Goal: Information Seeking & Learning: Compare options

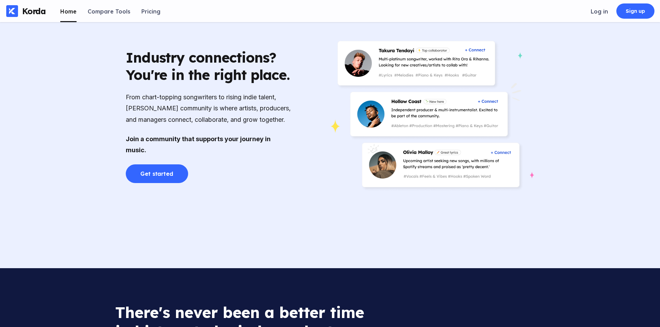
scroll to position [1486, 0]
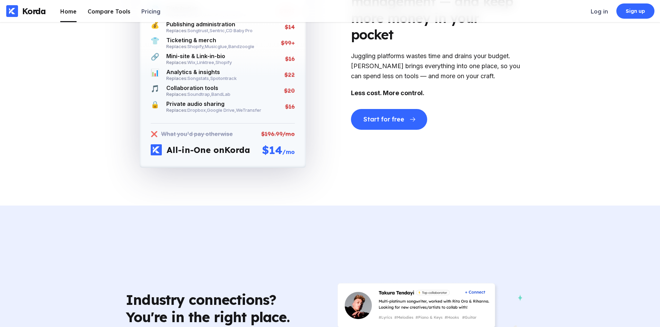
click at [95, 11] on div "Compare Tools" at bounding box center [109, 11] width 43 height 7
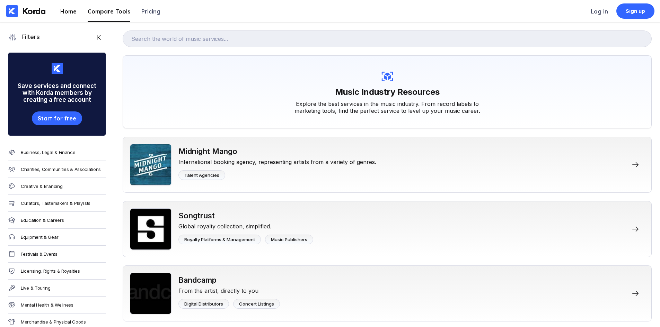
click at [75, 12] on div "Home" at bounding box center [68, 11] width 16 height 7
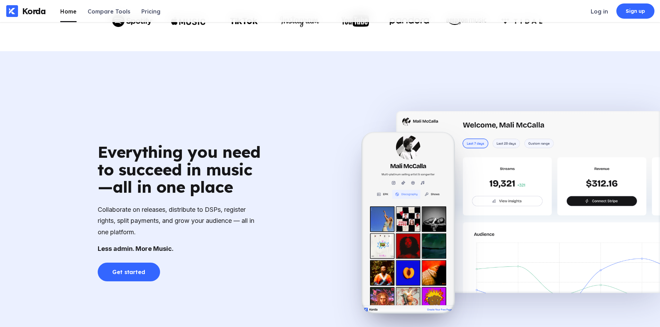
scroll to position [485, 0]
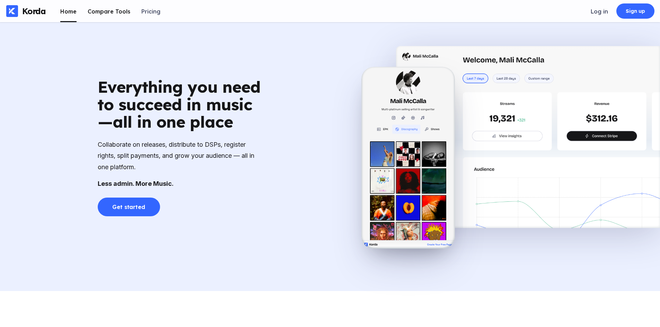
click at [101, 15] on div "Compare Tools" at bounding box center [109, 11] width 43 height 7
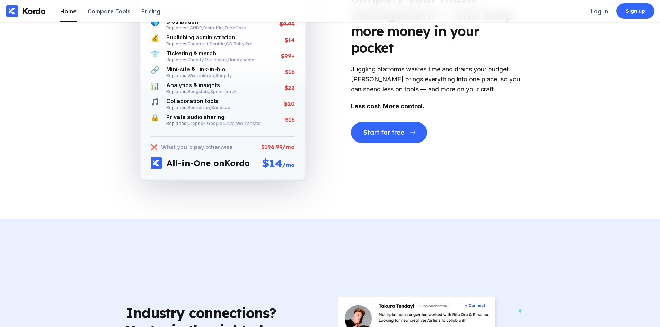
scroll to position [1524, 0]
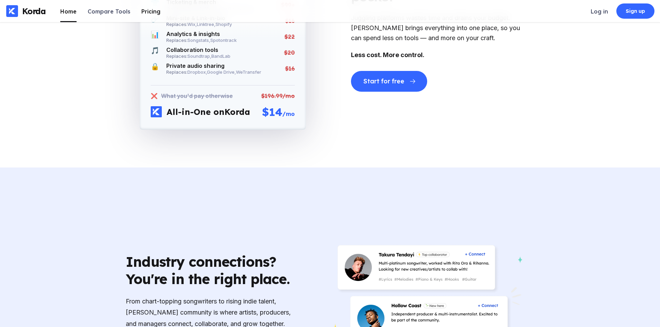
click at [145, 16] on li "Pricing" at bounding box center [150, 11] width 19 height 22
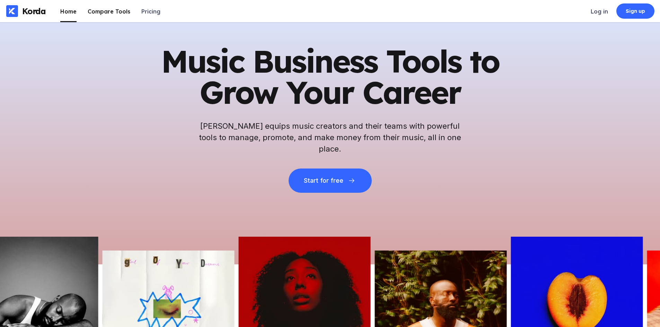
click at [123, 11] on div "Compare Tools" at bounding box center [109, 11] width 43 height 7
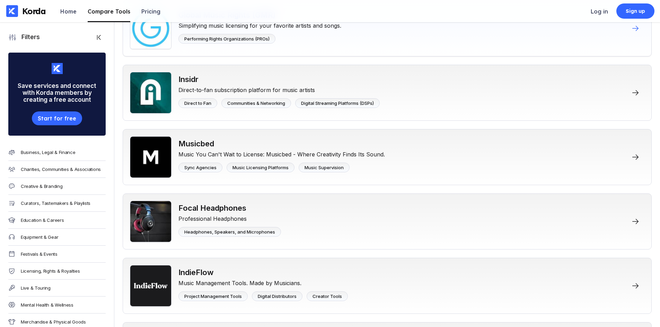
scroll to position [1732, 0]
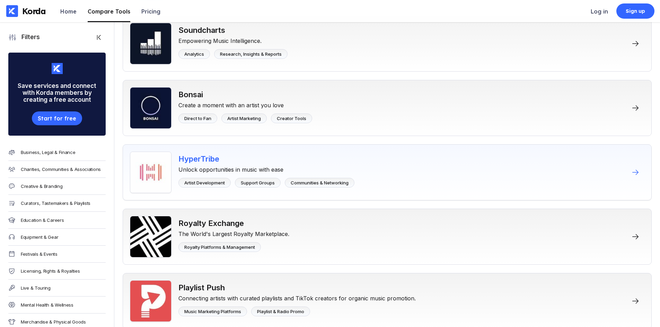
click at [632, 176] on icon at bounding box center [635, 172] width 8 height 8
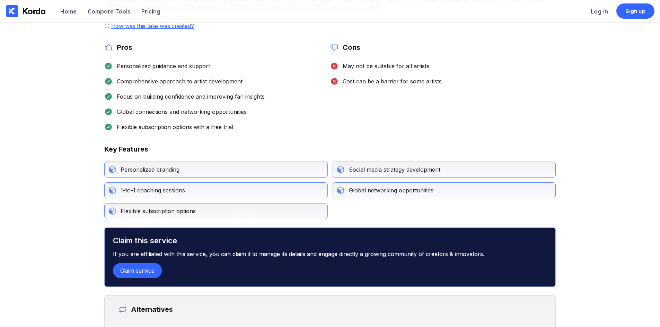
scroll to position [208, 0]
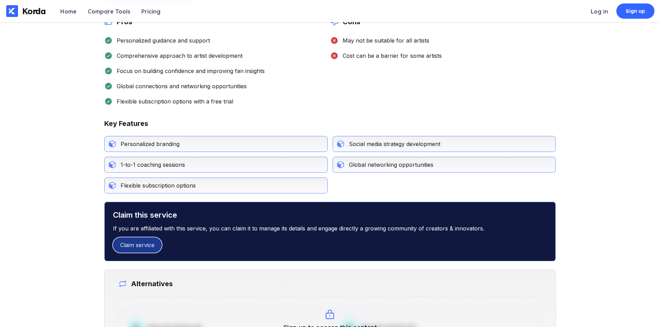
click at [151, 244] on div "Claim service" at bounding box center [137, 245] width 34 height 7
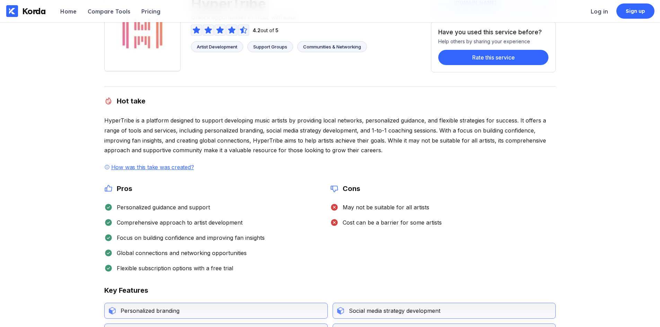
scroll to position [0, 0]
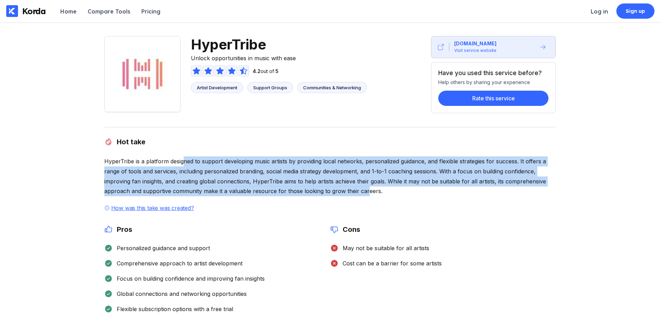
drag, startPoint x: 181, startPoint y: 162, endPoint x: 365, endPoint y: 189, distance: 185.8
click at [365, 189] on div "HyperTribe is a platform designed to support developing music artists by provid…" at bounding box center [330, 177] width 452 height 40
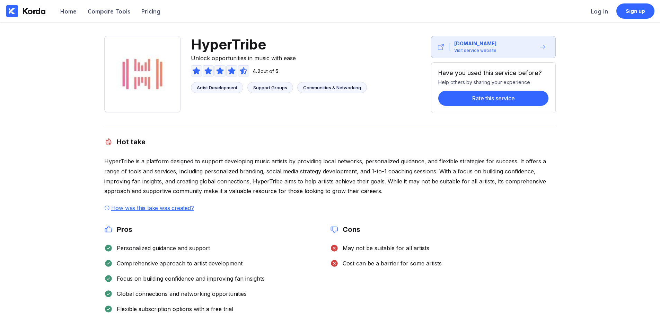
click at [375, 200] on div "Hot take HyperTribe is a platform designed to support developing music artists …" at bounding box center [330, 264] width 452 height 274
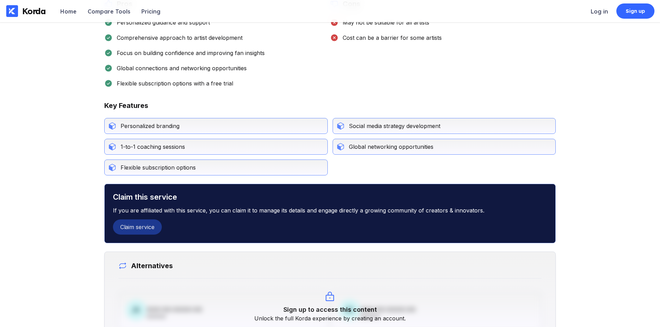
scroll to position [242, 0]
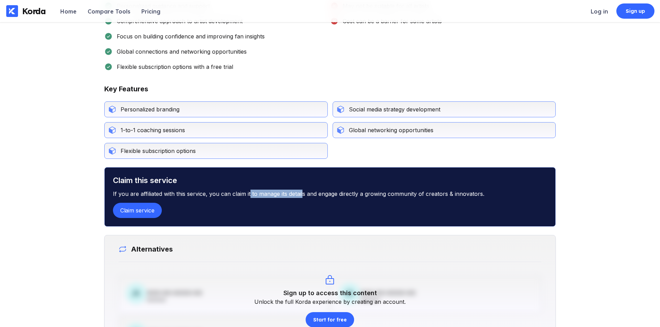
drag, startPoint x: 249, startPoint y: 190, endPoint x: 302, endPoint y: 200, distance: 53.5
click at [302, 200] on div "If you are affiliated with this service, you can claim it to manage its details…" at bounding box center [330, 194] width 434 height 18
click at [319, 205] on div "Claim service" at bounding box center [330, 210] width 434 height 15
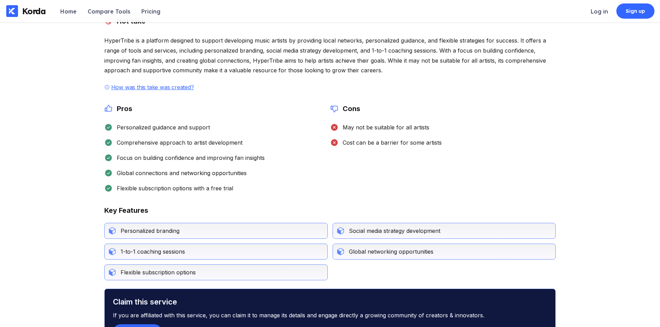
scroll to position [104, 0]
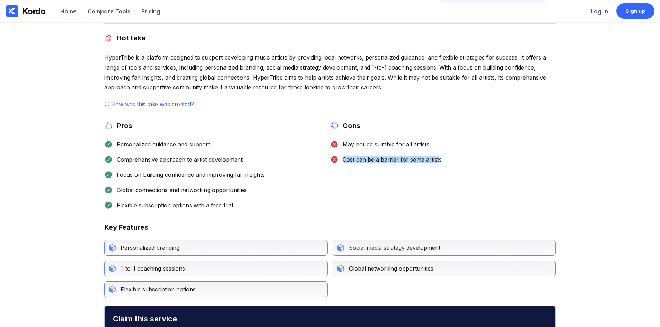
drag, startPoint x: 357, startPoint y: 159, endPoint x: 438, endPoint y: 162, distance: 80.4
click at [438, 162] on div "Cost can be a barrier for some artists" at bounding box center [389, 159] width 103 height 7
click at [441, 186] on div "Cons May not be suitable for all artists Cost can be a barrier for some artists" at bounding box center [443, 166] width 226 height 88
drag, startPoint x: 117, startPoint y: 146, endPoint x: 246, endPoint y: 145, distance: 129.2
click at [246, 145] on div "Personalized guidance and support" at bounding box center [217, 144] width 226 height 8
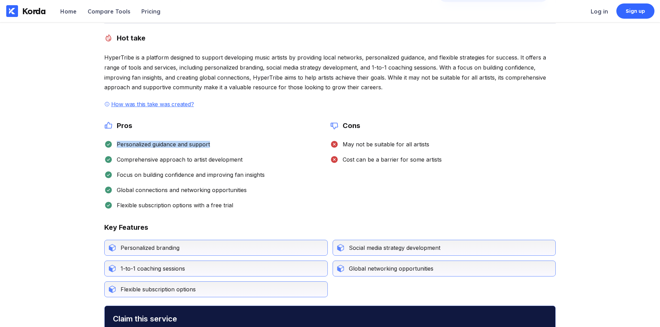
click at [247, 145] on div "Personalized guidance and support" at bounding box center [217, 144] width 226 height 8
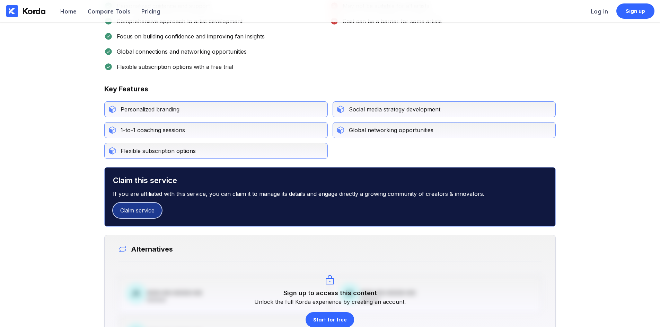
click at [145, 211] on div "Claim service" at bounding box center [137, 210] width 34 height 7
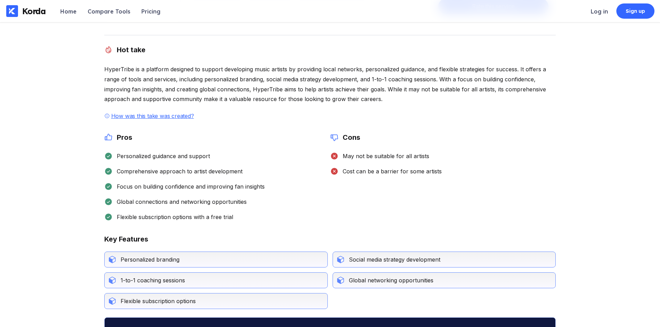
scroll to position [0, 0]
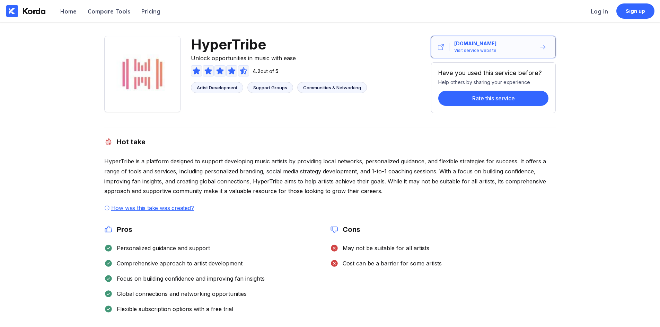
click at [539, 46] on icon at bounding box center [542, 47] width 7 height 7
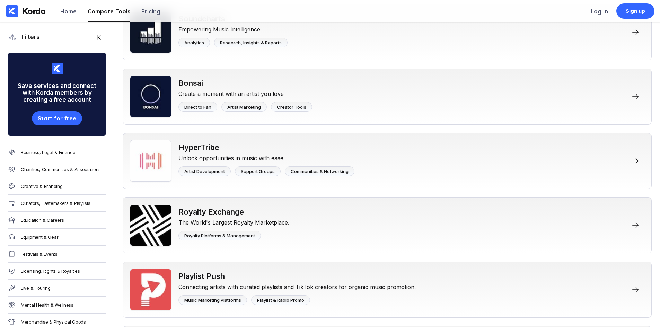
scroll to position [1732, 0]
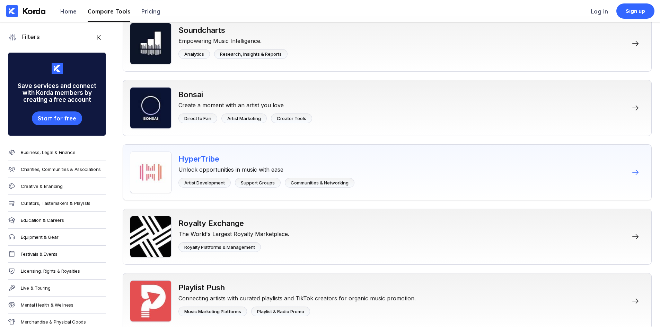
click at [237, 155] on div "HyperTribe" at bounding box center [266, 158] width 176 height 9
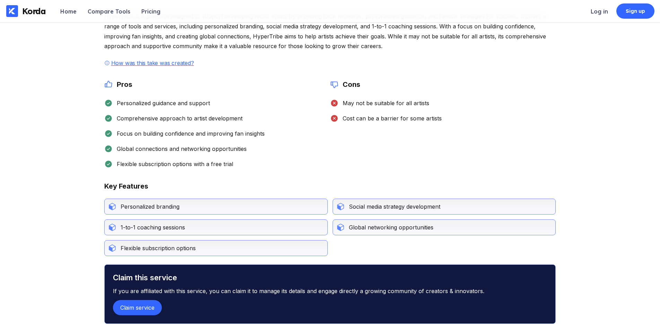
scroll to position [35, 0]
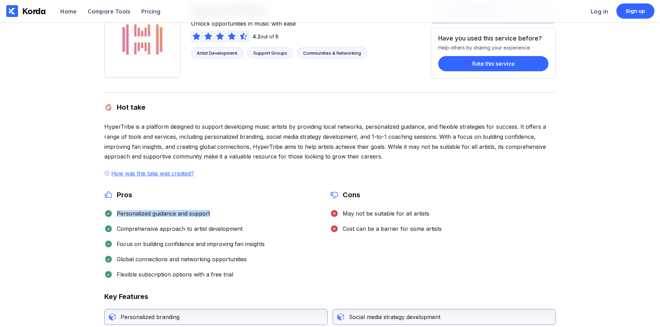
drag, startPoint x: 116, startPoint y: 211, endPoint x: 209, endPoint y: 212, distance: 92.8
click at [209, 212] on div "Personalized guidance and support" at bounding box center [161, 213] width 97 height 7
click at [223, 236] on div "Personalized guidance and support Comprehensive approach to artist development …" at bounding box center [217, 244] width 226 height 69
drag, startPoint x: 240, startPoint y: 230, endPoint x: 115, endPoint y: 231, distance: 125.4
click at [115, 231] on div "Comprehensive approach to artist development" at bounding box center [178, 228] width 130 height 7
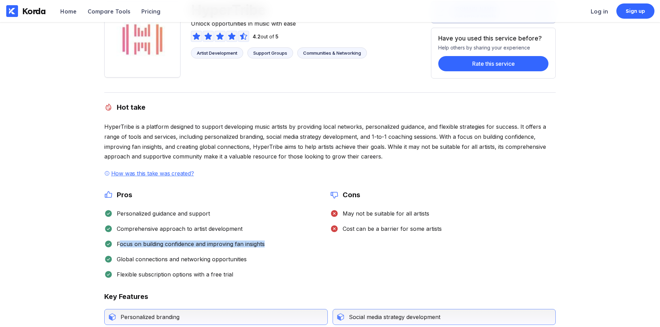
drag, startPoint x: 118, startPoint y: 246, endPoint x: 270, endPoint y: 247, distance: 151.4
click at [270, 247] on div "Focus on building confidence and improving fan insights" at bounding box center [217, 244] width 226 height 8
click at [264, 265] on div "Personalized guidance and support Comprehensive approach to artist development …" at bounding box center [217, 244] width 226 height 69
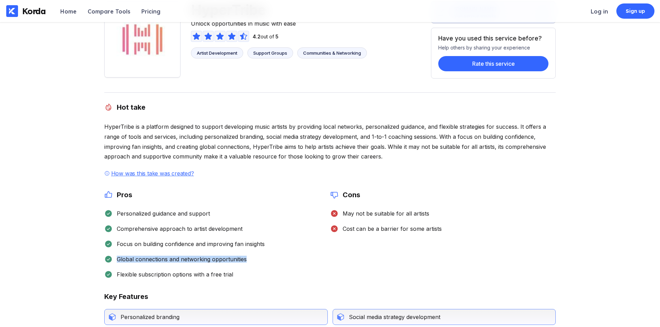
drag, startPoint x: 254, startPoint y: 262, endPoint x: 117, endPoint y: 257, distance: 136.2
click at [117, 257] on div "Global connections and networking opportunities" at bounding box center [217, 259] width 226 height 8
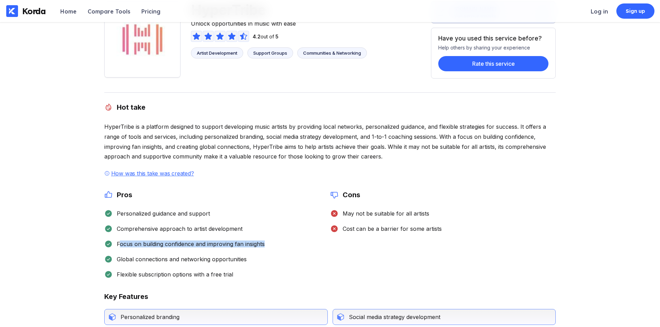
drag, startPoint x: 118, startPoint y: 245, endPoint x: 273, endPoint y: 246, distance: 154.1
click at [273, 246] on div "Focus on building confidence and improving fan insights" at bounding box center [217, 244] width 226 height 8
click at [241, 227] on div "Comprehensive approach to artist development" at bounding box center [217, 229] width 226 height 8
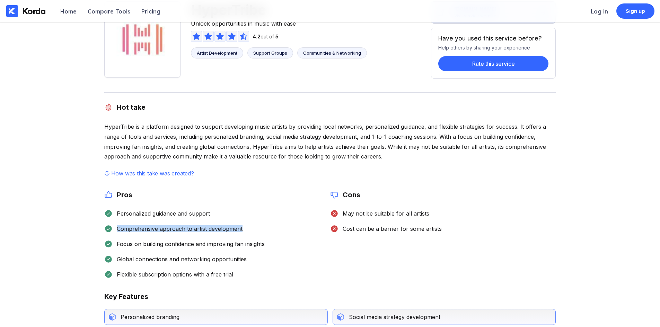
drag, startPoint x: 246, startPoint y: 226, endPoint x: 116, endPoint y: 228, distance: 129.5
click at [116, 228] on div "Comprehensive approach to artist development" at bounding box center [217, 229] width 226 height 8
drag, startPoint x: 117, startPoint y: 214, endPoint x: 236, endPoint y: 214, distance: 118.8
click at [236, 214] on div "Personalized guidance and support" at bounding box center [217, 214] width 226 height 8
click at [249, 228] on div "Comprehensive approach to artist development" at bounding box center [217, 229] width 226 height 8
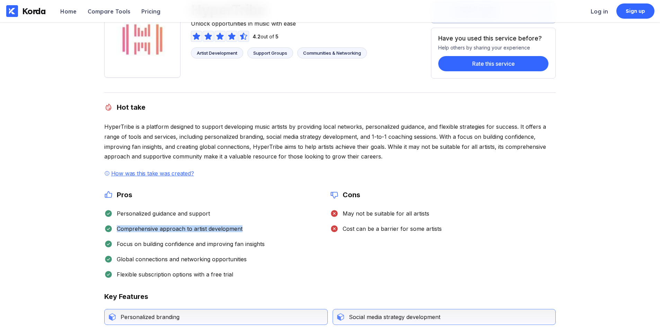
drag, startPoint x: 236, startPoint y: 229, endPoint x: 126, endPoint y: 226, distance: 110.2
click at [117, 232] on div "Comprehensive approach to artist development" at bounding box center [217, 229] width 226 height 8
click at [218, 259] on div "Global connections and networking opportunities" at bounding box center [180, 259] width 134 height 7
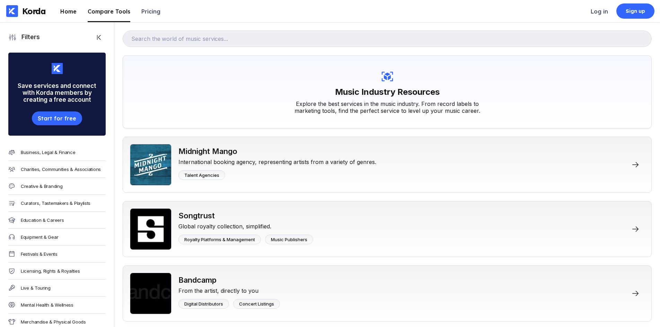
click at [63, 16] on li "Home" at bounding box center [68, 11] width 16 height 22
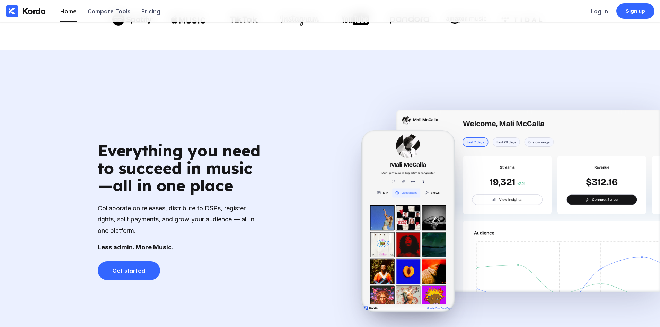
scroll to position [485, 0]
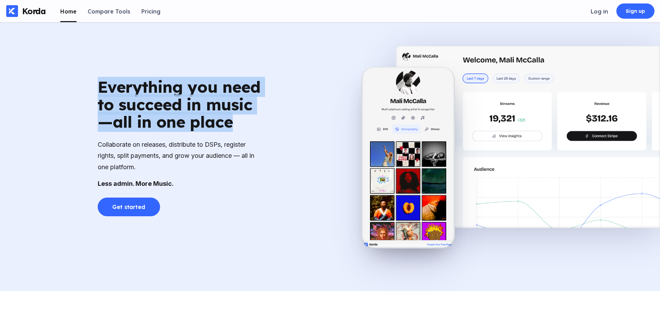
drag, startPoint x: 229, startPoint y: 124, endPoint x: 100, endPoint y: 91, distance: 133.3
click at [100, 91] on div "Everything you need to succeed in music—all in one place" at bounding box center [181, 104] width 166 height 53
drag, startPoint x: 100, startPoint y: 88, endPoint x: 227, endPoint y: 126, distance: 132.9
click at [227, 126] on div "Everything you need to succeed in music—all in one place" at bounding box center [181, 104] width 166 height 53
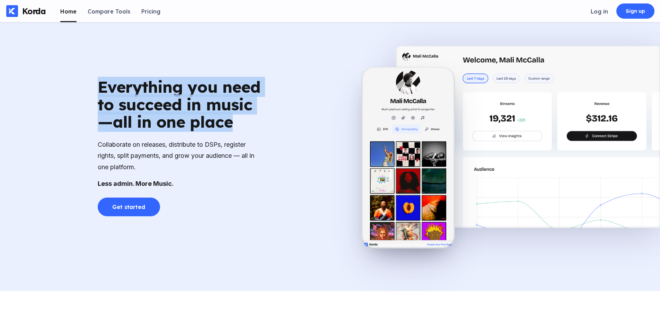
click at [236, 125] on div "Everything you need to succeed in music—all in one place" at bounding box center [181, 104] width 166 height 53
drag, startPoint x: 229, startPoint y: 126, endPoint x: 87, endPoint y: 90, distance: 146.0
click at [87, 90] on div "Everything you need to succeed in music—all in one place Collaborate on release…" at bounding box center [180, 147] width 361 height 138
click at [95, 89] on div "Everything you need to succeed in music—all in one place Collaborate on release…" at bounding box center [180, 147] width 361 height 138
drag, startPoint x: 96, startPoint y: 86, endPoint x: 231, endPoint y: 129, distance: 141.0
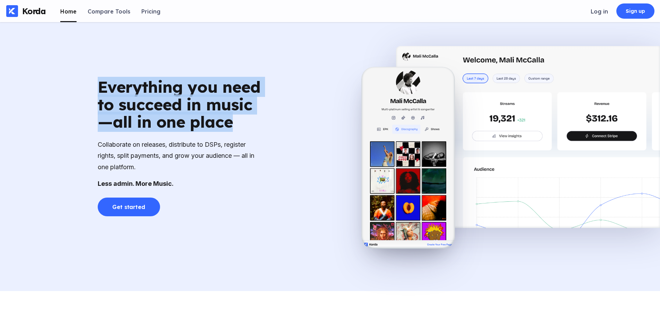
click at [231, 129] on div "Everything you need to succeed in music—all in one place" at bounding box center [181, 104] width 166 height 53
drag, startPoint x: 230, startPoint y: 123, endPoint x: 101, endPoint y: 96, distance: 131.9
click at [101, 96] on div "Everything you need to succeed in music—all in one place" at bounding box center [181, 104] width 166 height 53
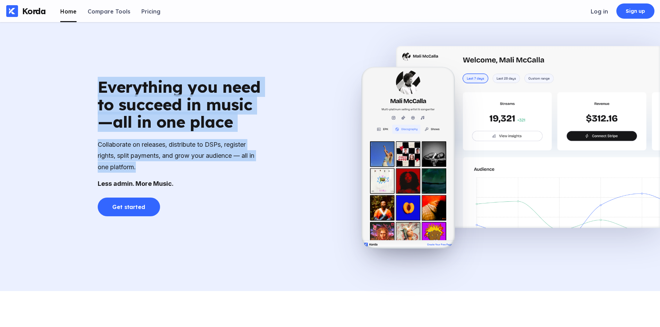
drag, startPoint x: 139, startPoint y: 170, endPoint x: 97, endPoint y: 94, distance: 86.4
click at [98, 94] on div "Everything you need to succeed in music—all in one place Collaborate on release…" at bounding box center [181, 147] width 166 height 138
click at [172, 171] on div "Collaborate on releases, distribute to DSPs, register rights, split payments, a…" at bounding box center [181, 156] width 166 height 34
drag, startPoint x: 202, startPoint y: 188, endPoint x: 95, endPoint y: 86, distance: 148.0
click at [95, 86] on div "Everything you need to succeed in music—all in one place Collaborate on release…" at bounding box center [180, 147] width 361 height 138
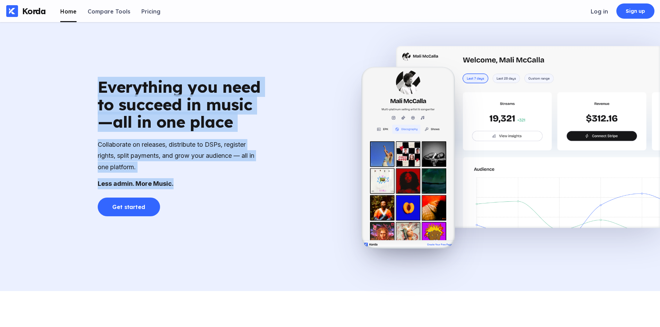
click at [96, 86] on div "Everything you need to succeed in music—all in one place Collaborate on release…" at bounding box center [180, 147] width 361 height 138
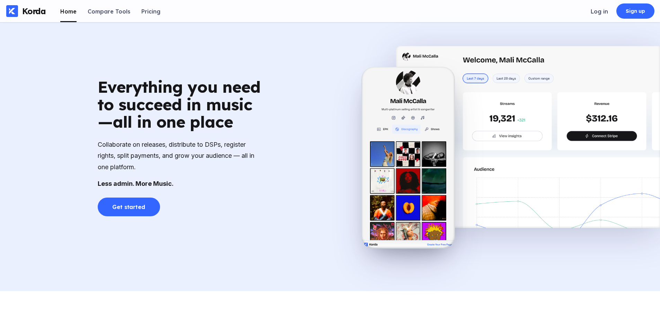
click at [102, 86] on div "Everything you need to succeed in music—all in one place" at bounding box center [181, 104] width 166 height 53
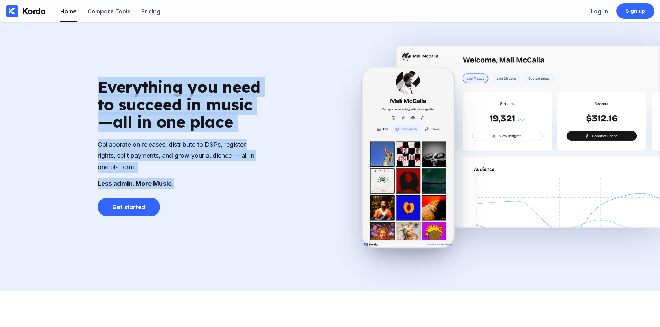
drag, startPoint x: 99, startPoint y: 87, endPoint x: 180, endPoint y: 180, distance: 123.3
click at [180, 180] on div "Everything you need to succeed in music—all in one place Collaborate on release…" at bounding box center [181, 147] width 166 height 138
click at [182, 189] on div "Less admin. More Music." at bounding box center [181, 183] width 166 height 11
drag, startPoint x: 182, startPoint y: 187, endPoint x: 87, endPoint y: 92, distance: 135.0
click at [87, 92] on div "Everything you need to succeed in music—all in one place Collaborate on release…" at bounding box center [180, 147] width 361 height 138
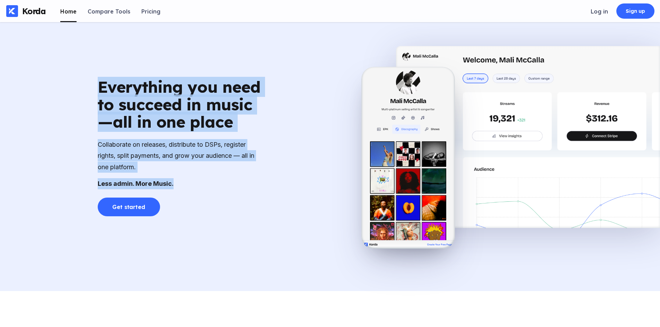
click at [118, 116] on div "Everything you need to succeed in music—all in one place" at bounding box center [181, 104] width 166 height 53
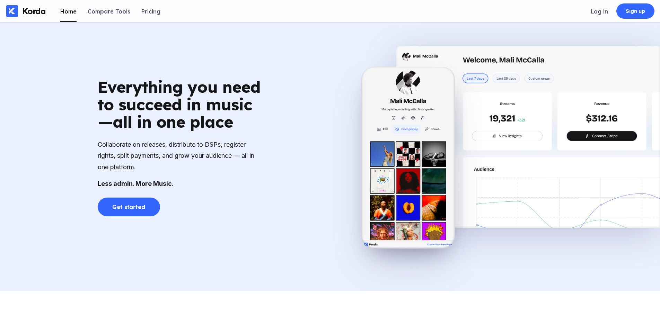
click at [312, 127] on div "Everything you need to succeed in music—all in one place Collaborate on release…" at bounding box center [180, 147] width 361 height 138
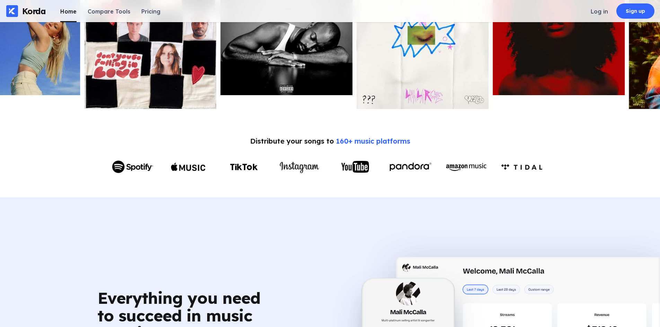
scroll to position [0, 0]
